Goal: Information Seeking & Learning: Learn about a topic

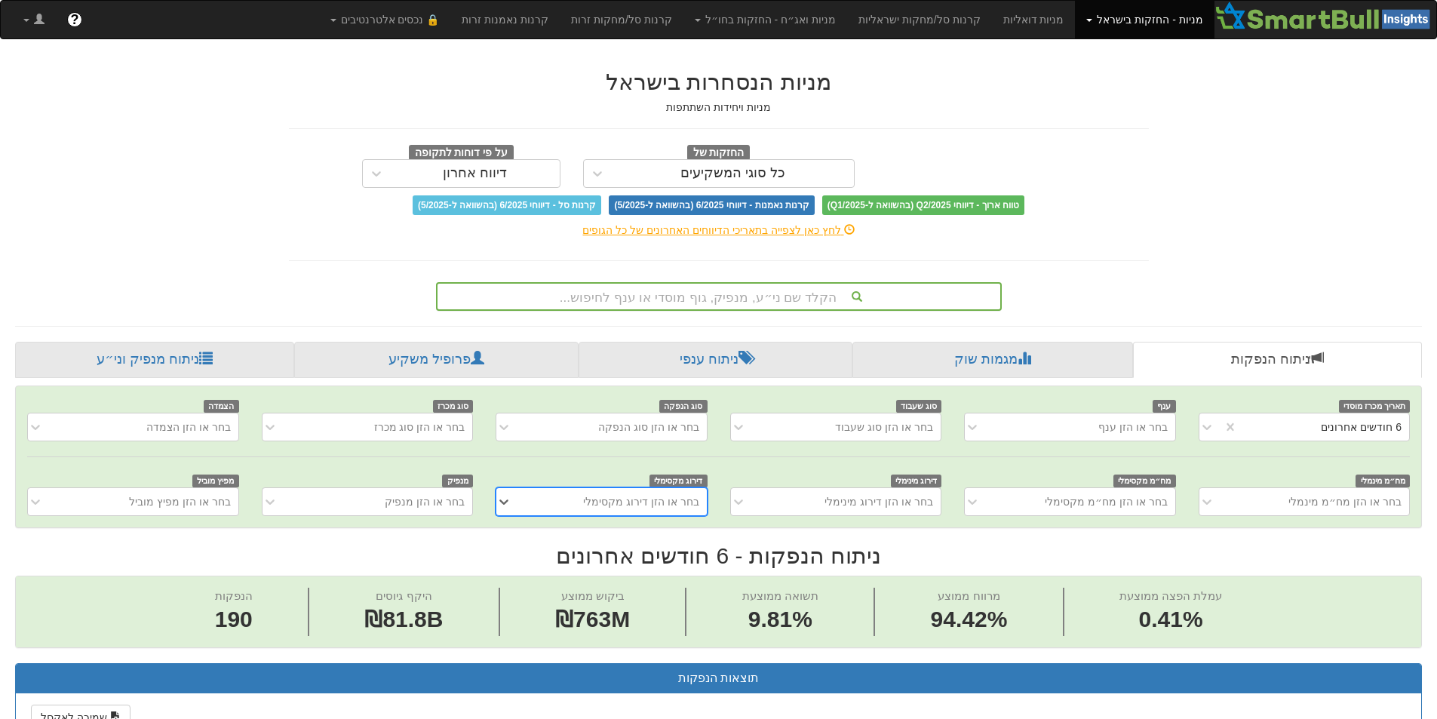
click at [668, 297] on div "הקלד שם ני״ע, מנפיק, גוף מוסדי או ענף לחיפוש..." at bounding box center [719, 297] width 563 height 26
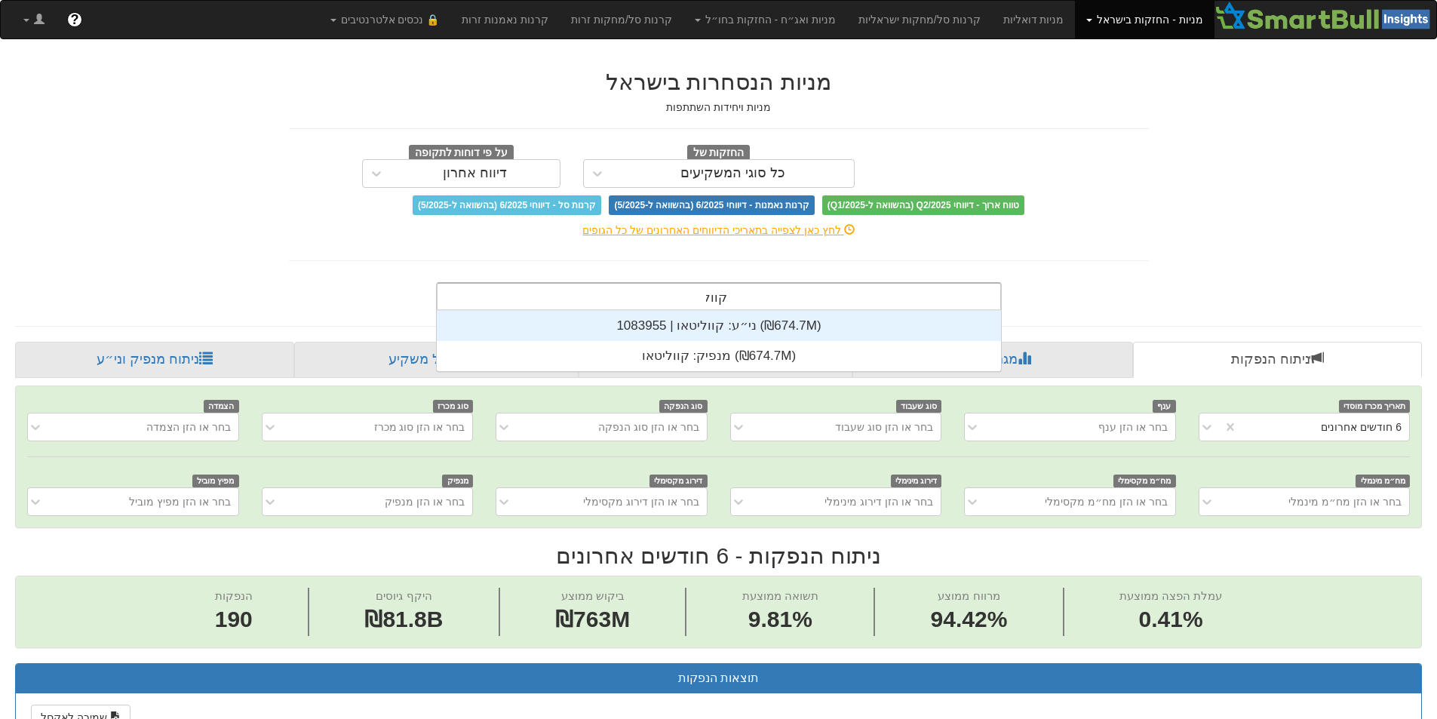
scroll to position [60, 0]
type input "קווליטא"
click at [692, 326] on div "ני״ע: ‏קווליטאו | 1083955 ‎(₪674.7M)‎" at bounding box center [719, 326] width 564 height 30
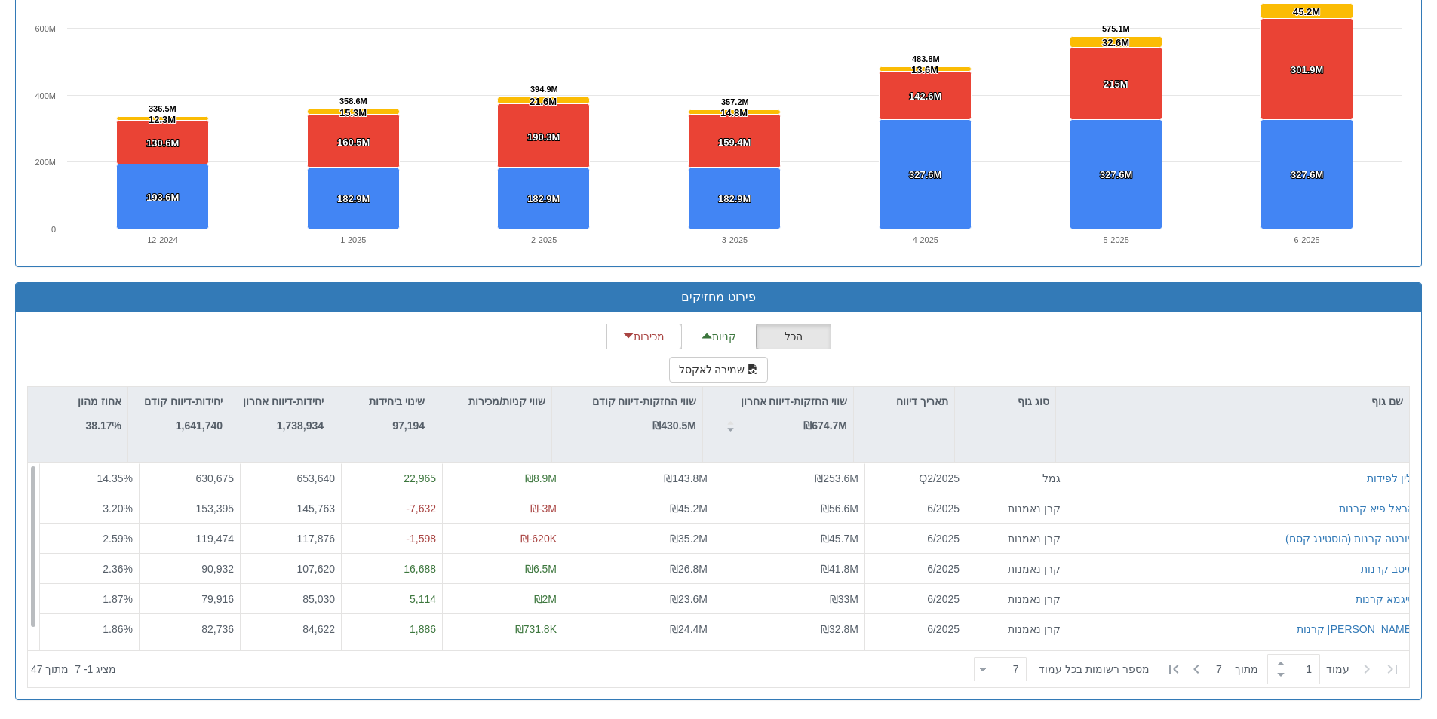
scroll to position [24, 0]
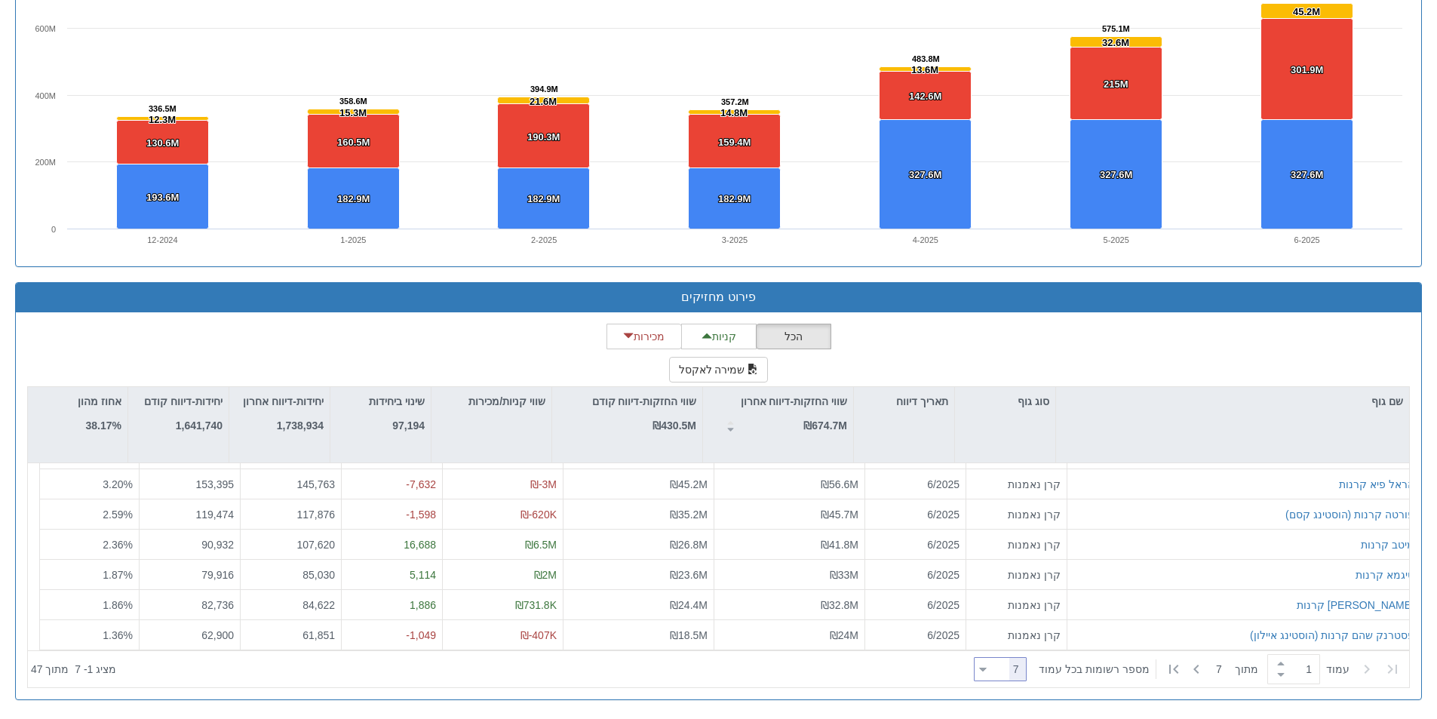
click at [987, 669] on div at bounding box center [983, 669] width 8 height 20
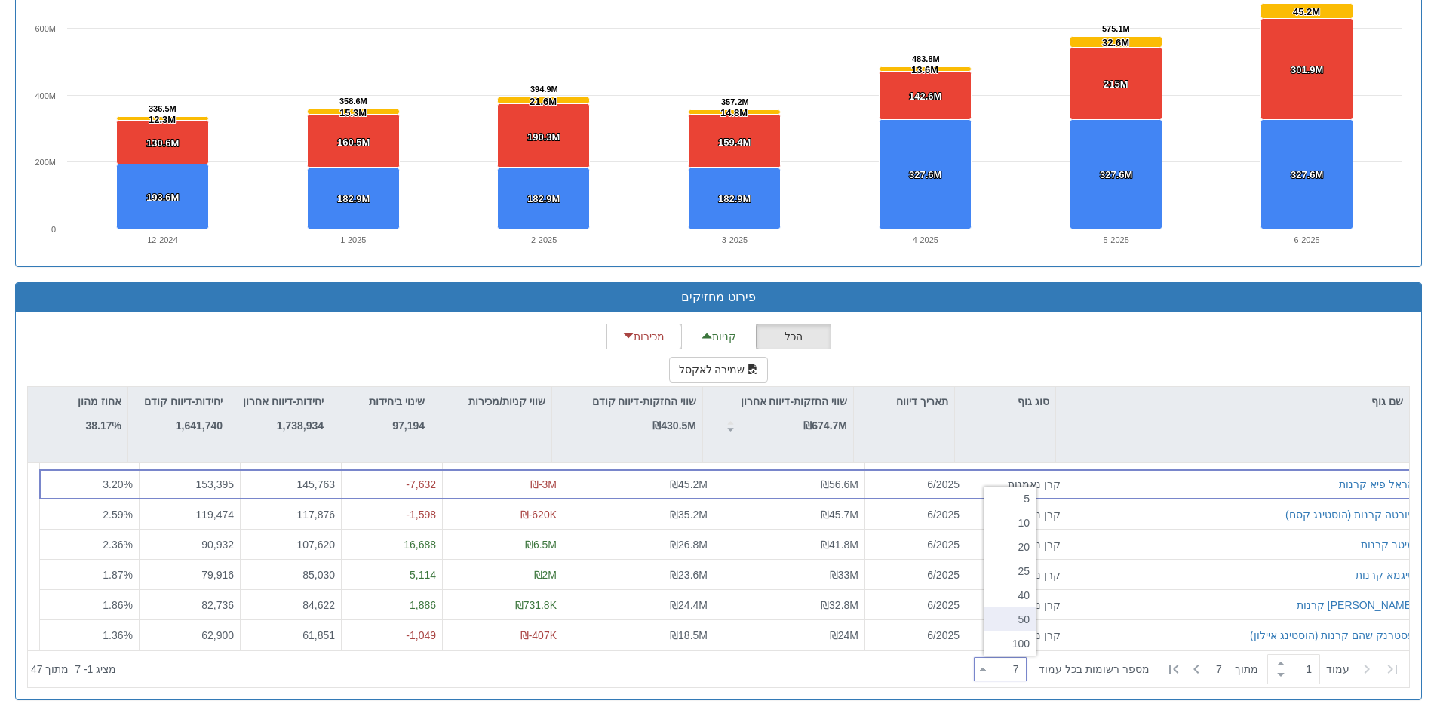
click at [1003, 615] on div "50" at bounding box center [1010, 619] width 53 height 24
type input "50"
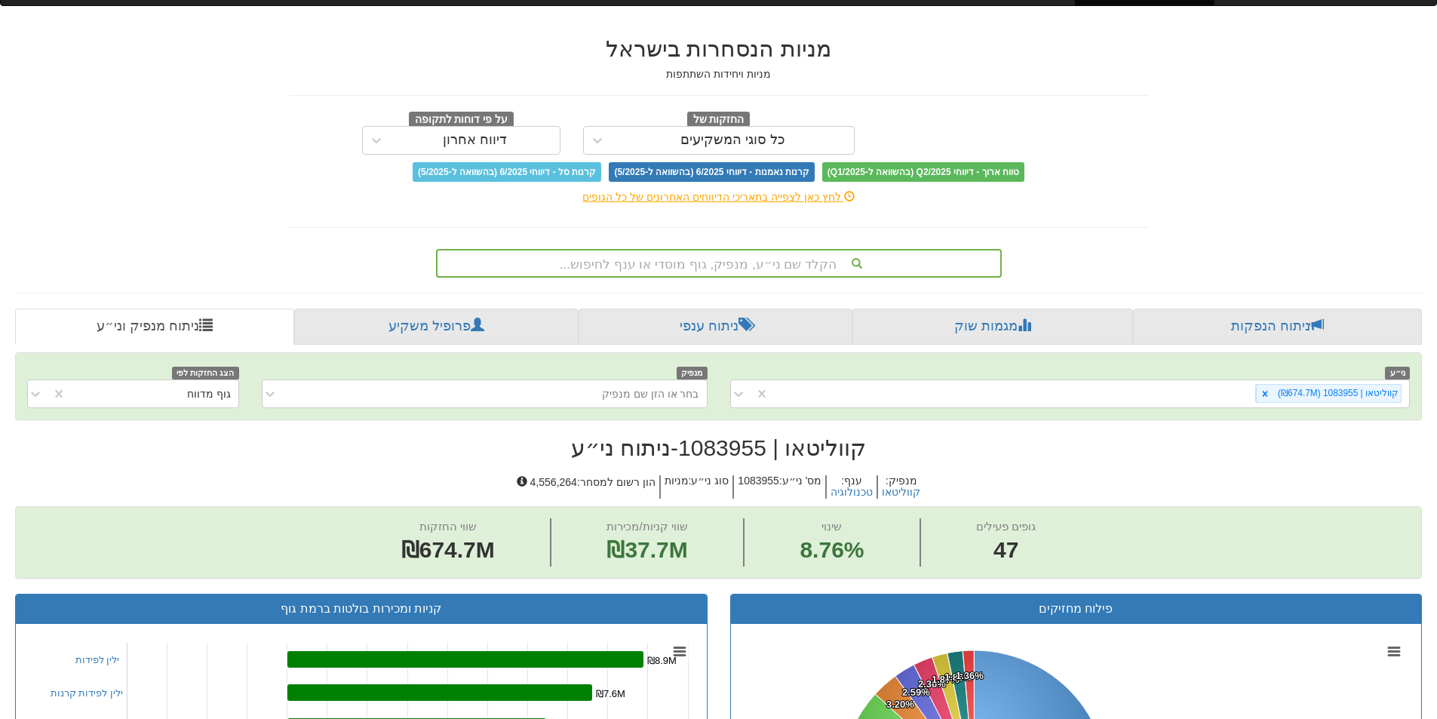
scroll to position [29, 0]
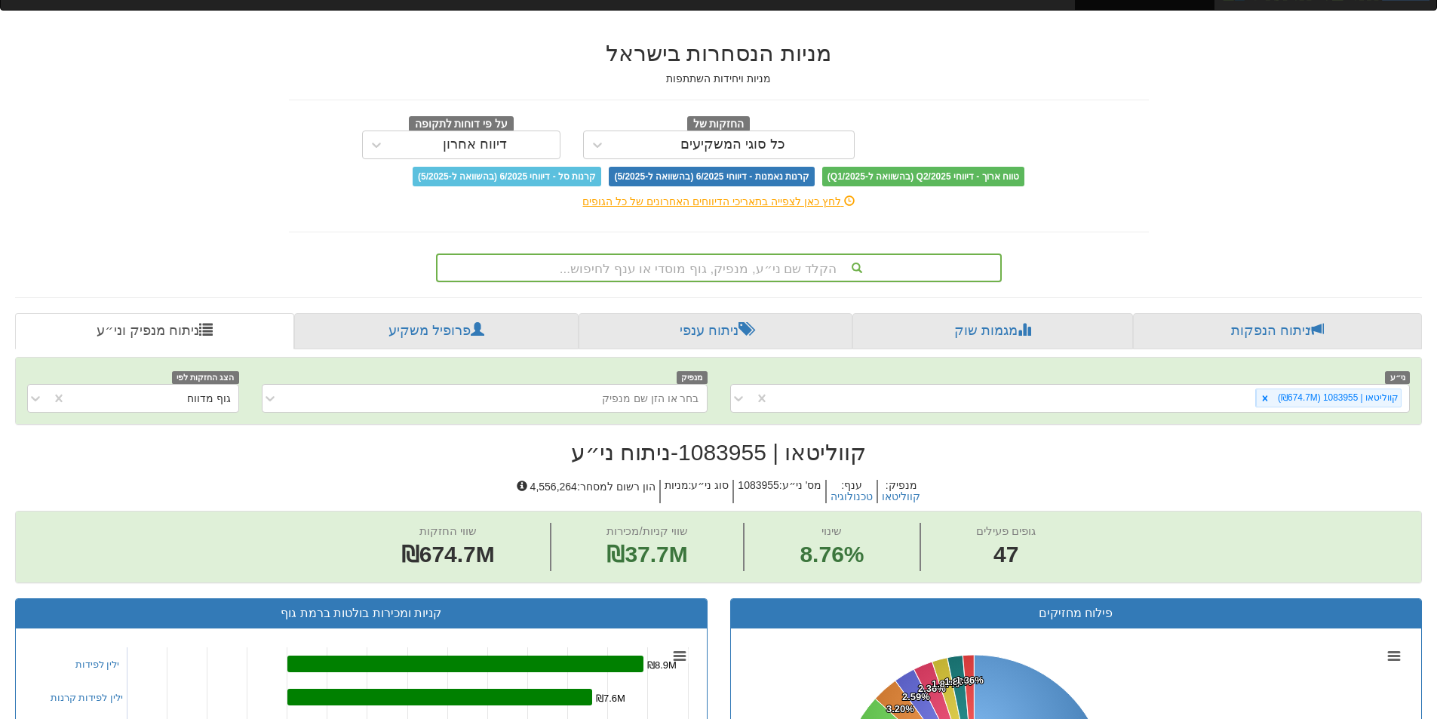
click at [673, 270] on div "הקלד שם ני״ע, מנפיק, גוף מוסדי או ענף לחיפוש..." at bounding box center [719, 268] width 563 height 26
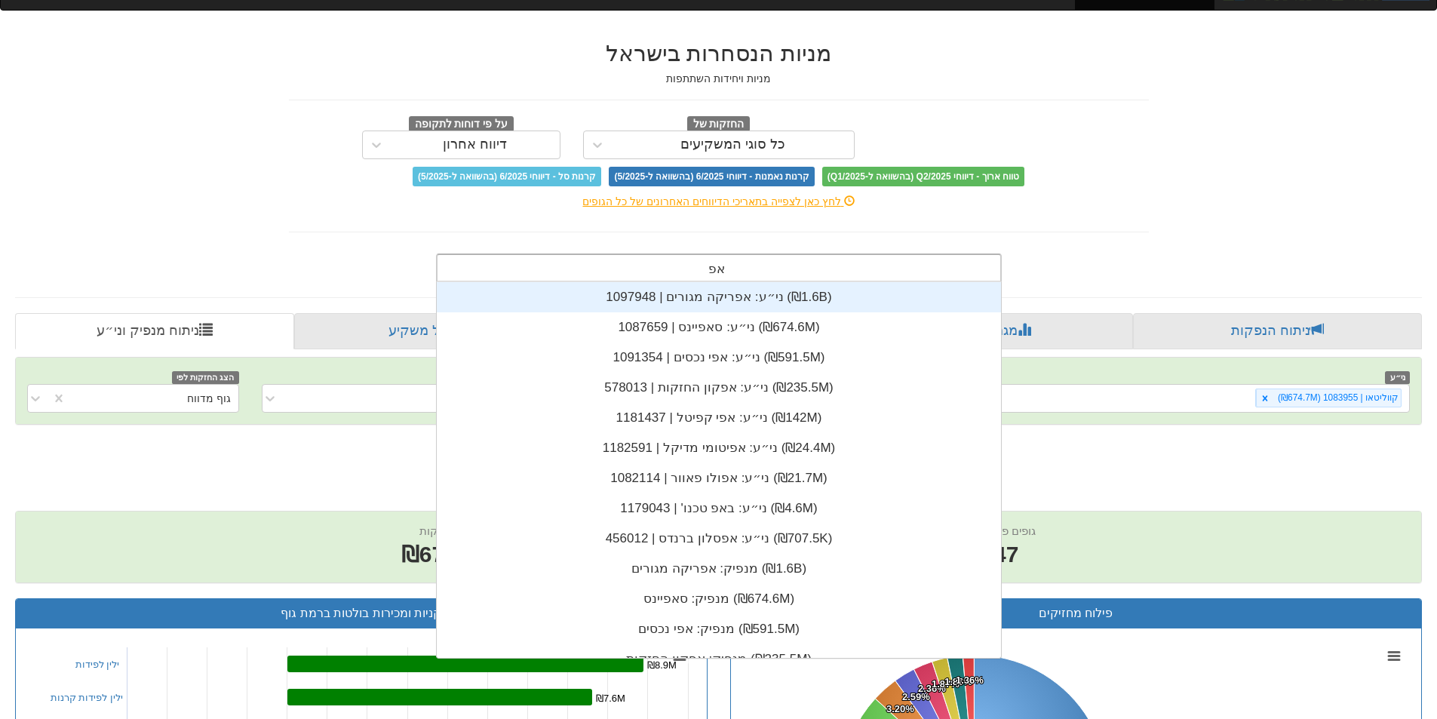
scroll to position [60, 0]
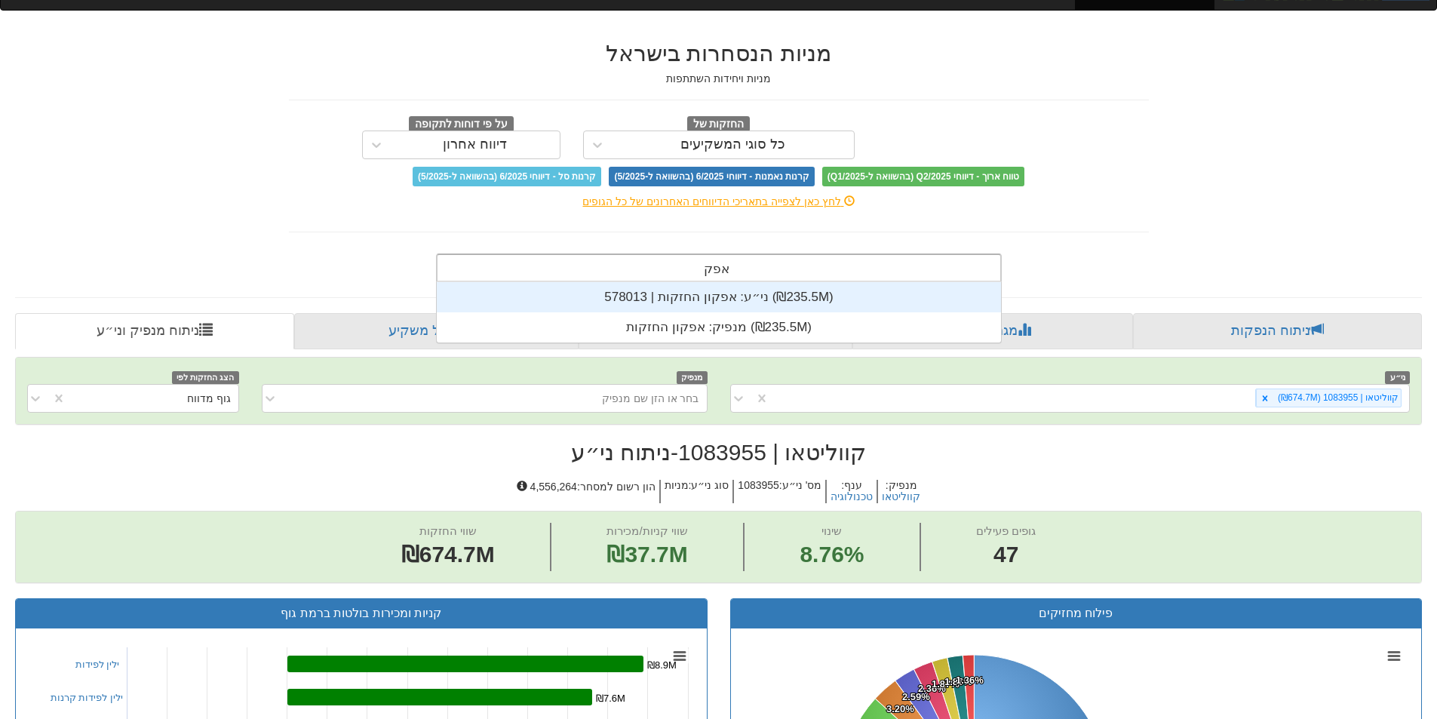
type input "אפקון"
click at [706, 300] on div "ני״ע: ‏אפקון החזקות | 578013 ‎(₪235.5M)‎" at bounding box center [719, 297] width 564 height 30
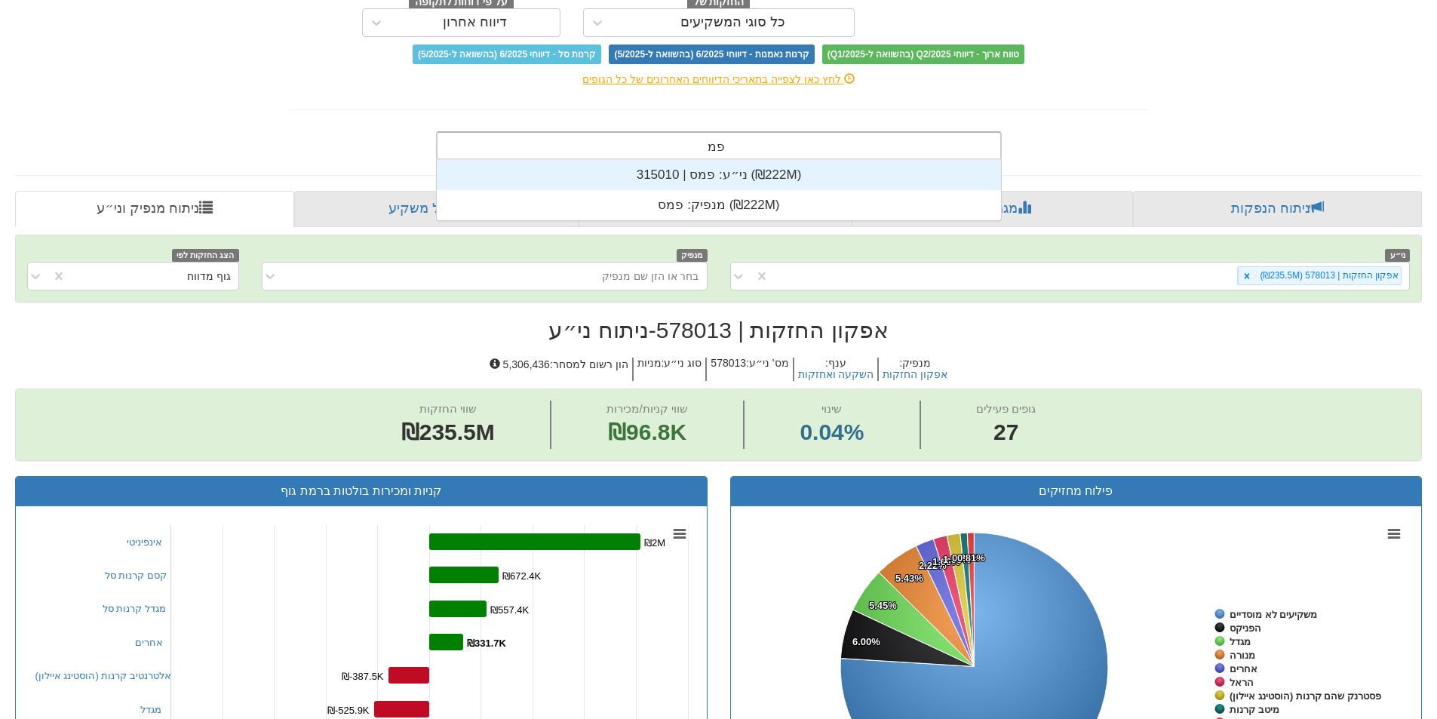
scroll to position [60, 0]
type input "פמס"
click at [727, 175] on div "ני״ע: ‏פמס | 315010 ‎(₪222M)‎" at bounding box center [719, 175] width 564 height 30
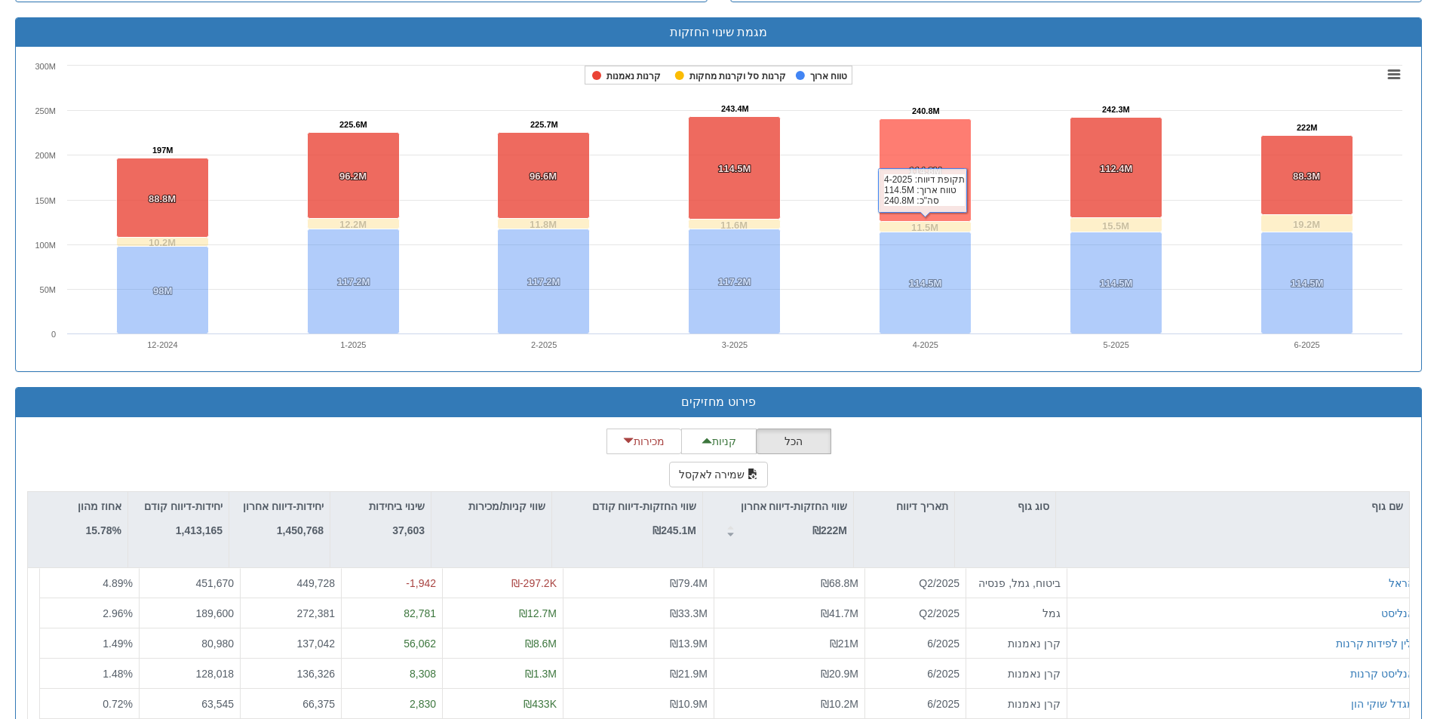
scroll to position [1085, 0]
